Goal: Task Accomplishment & Management: Use online tool/utility

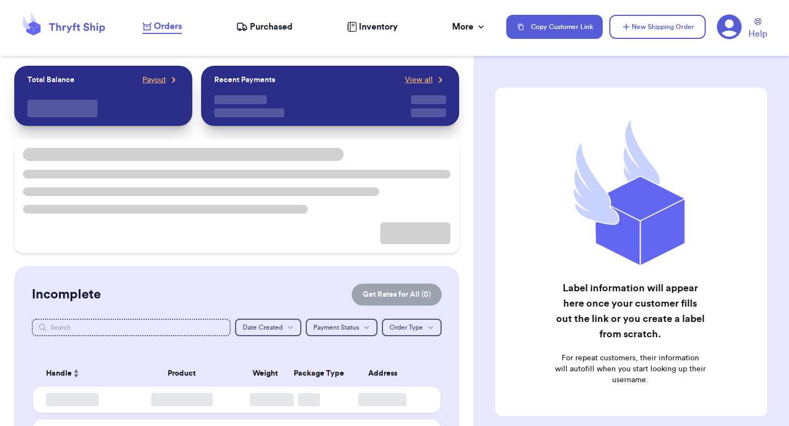
checkbox input "true"
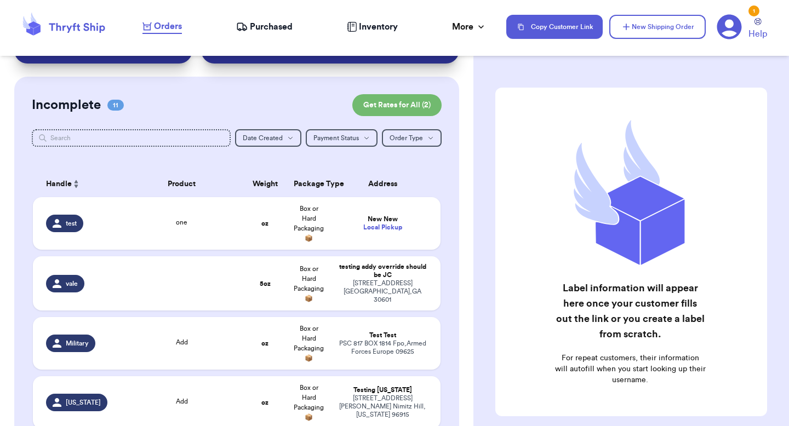
scroll to position [89, 0]
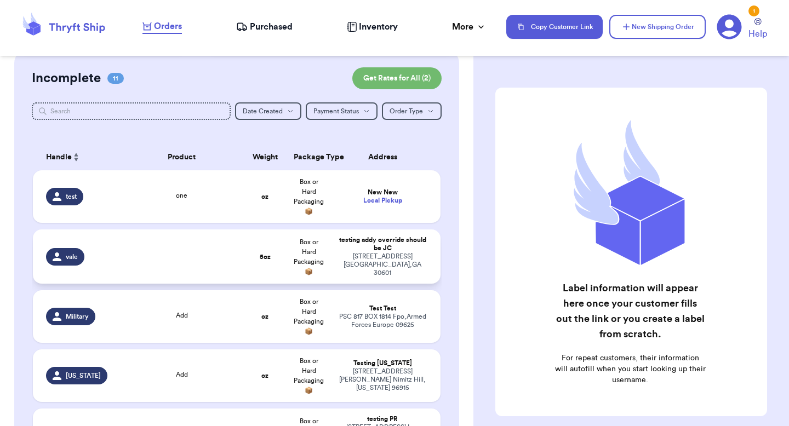
click at [400, 255] on div "[STREET_ADDRESS]" at bounding box center [383, 265] width 90 height 25
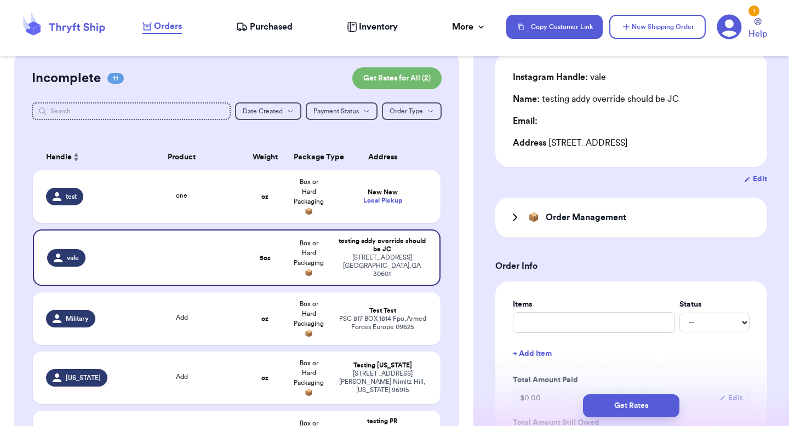
scroll to position [98, 0]
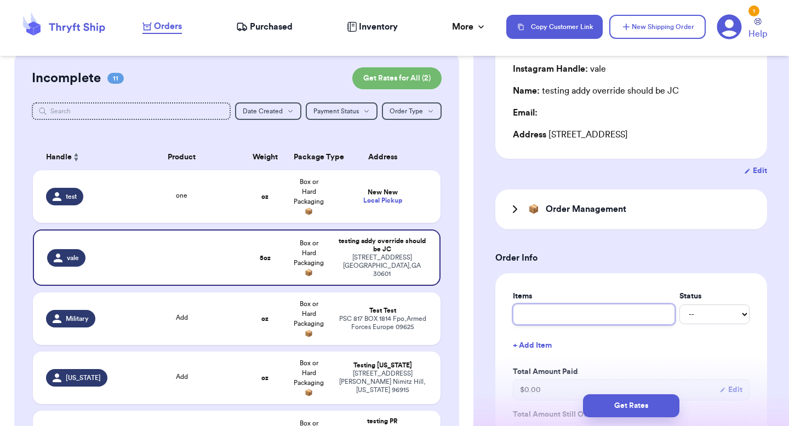
click at [544, 311] on input "text" at bounding box center [594, 314] width 162 height 21
type input "test"
click at [614, 274] on div "Items Status test -- Paid Owes + Add Item Total Amount Paid $ 0.00 Edit Total A…" at bounding box center [632, 377] width 272 height 207
click at [699, 316] on select "-- Paid Owes" at bounding box center [715, 315] width 70 height 20
select select "paid"
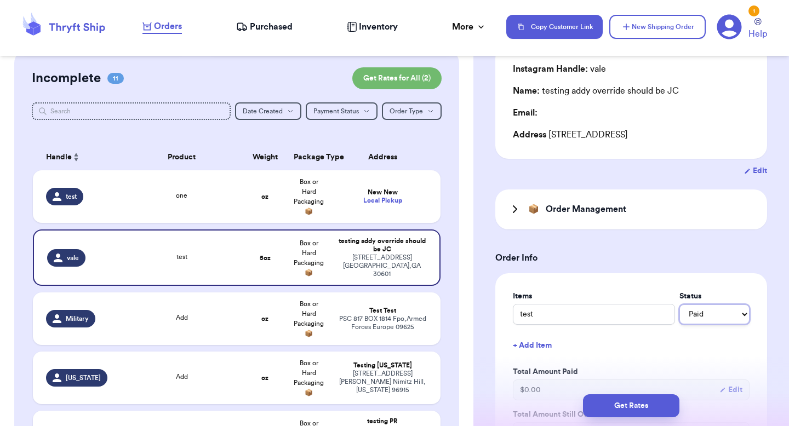
click at [680, 305] on select "-- Paid Owes" at bounding box center [715, 315] width 70 height 20
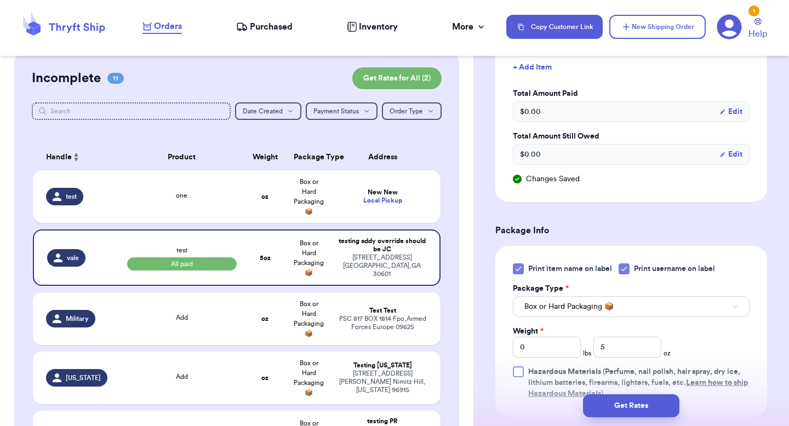
scroll to position [403, 0]
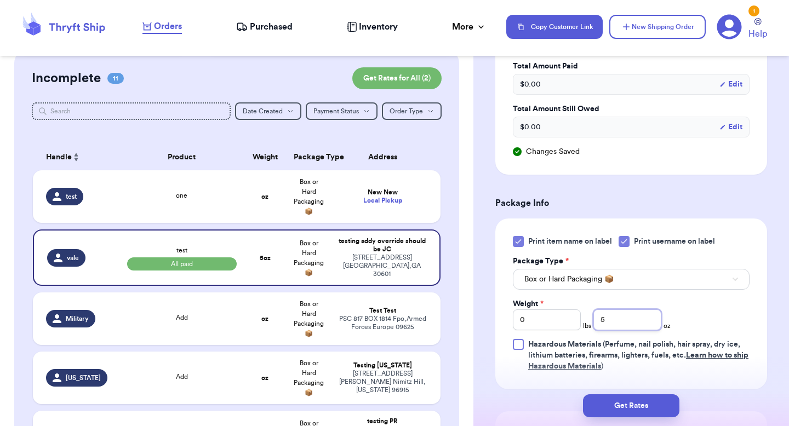
click at [620, 320] on input "5" at bounding box center [628, 320] width 68 height 21
type input "67"
click at [647, 400] on button "Get Rates" at bounding box center [631, 406] width 96 height 23
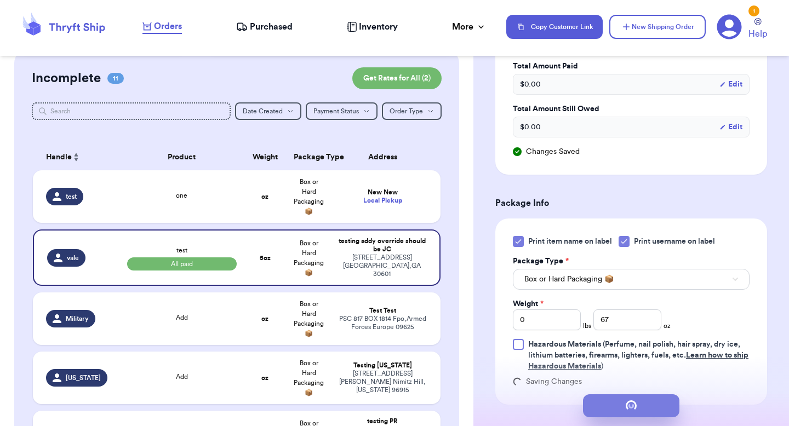
type input "4"
type input "3"
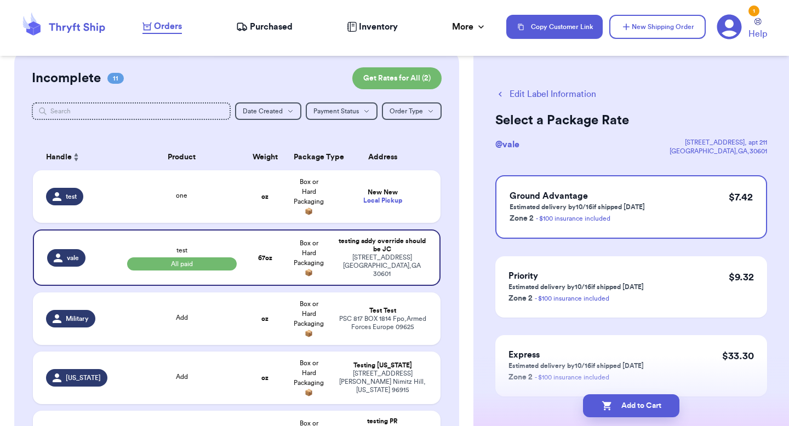
click at [272, 27] on span "Purchased" at bounding box center [271, 26] width 43 height 13
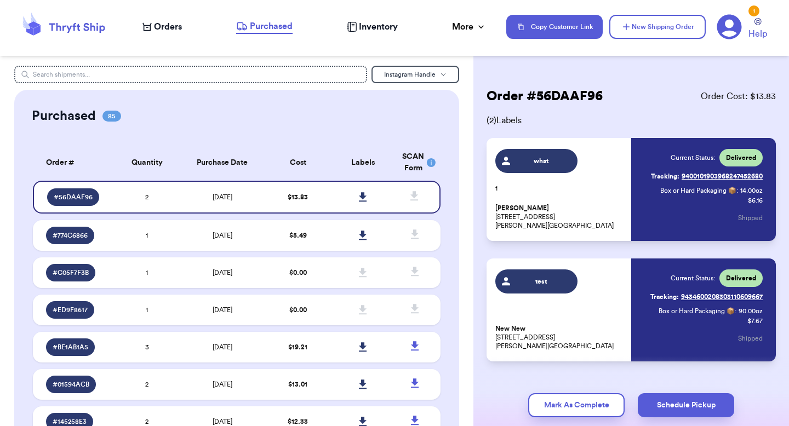
click at [146, 31] on div "Orders" at bounding box center [162, 26] width 39 height 13
